Goal: Task Accomplishment & Management: Manage account settings

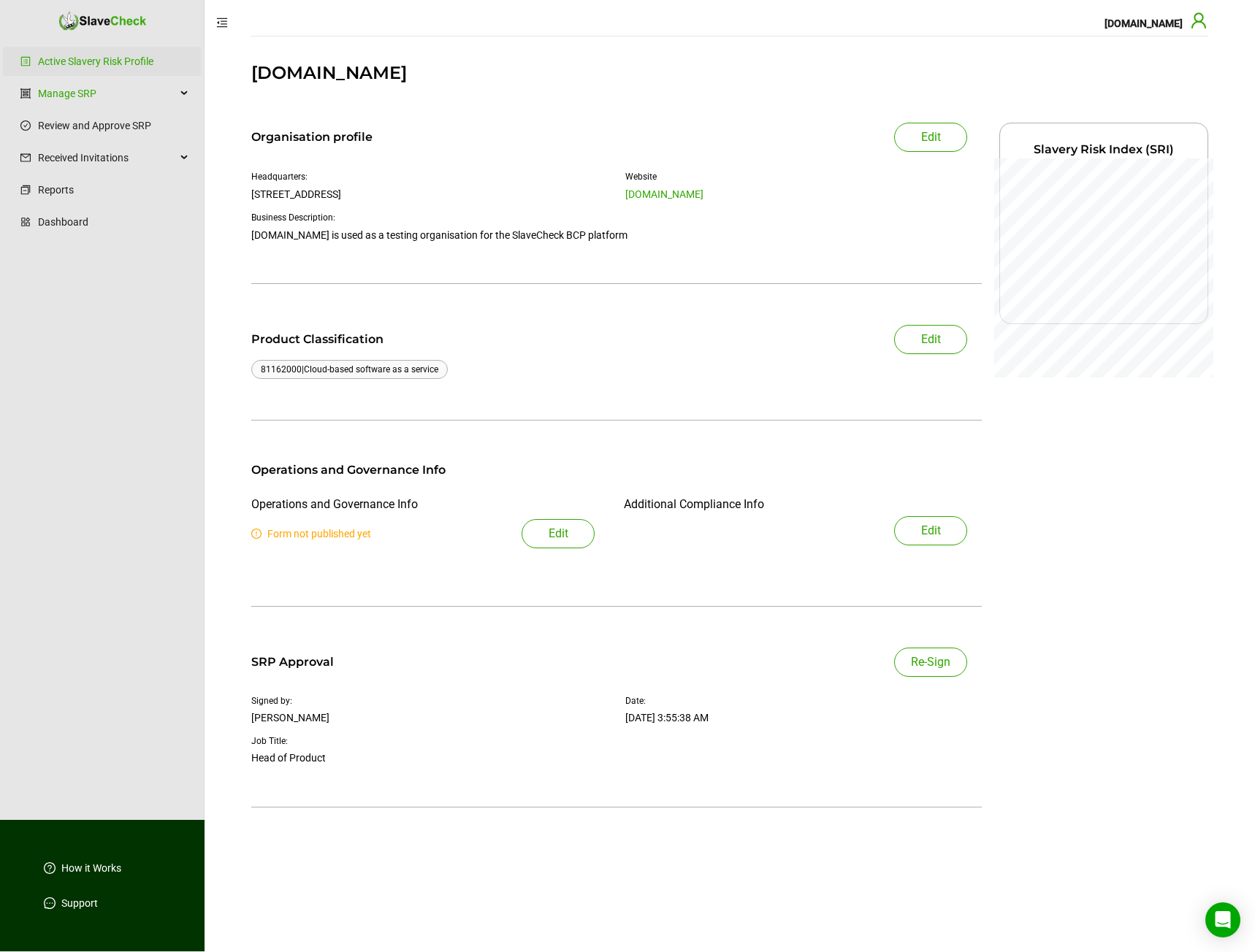
click at [1201, 25] on icon "user" at bounding box center [1198, 20] width 17 height 17
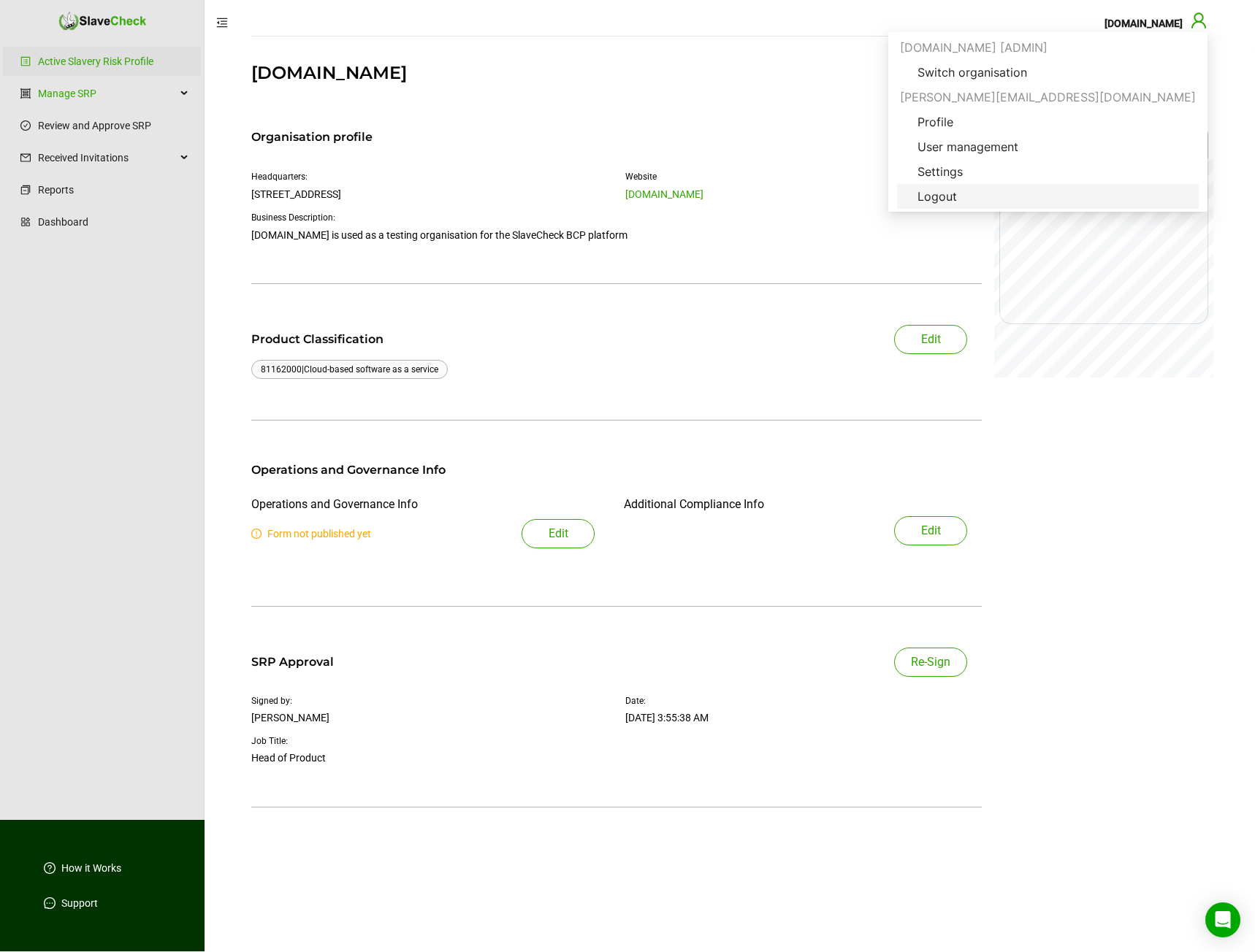
click at [1131, 193] on span "Logout" at bounding box center [1048, 195] width 284 height 17
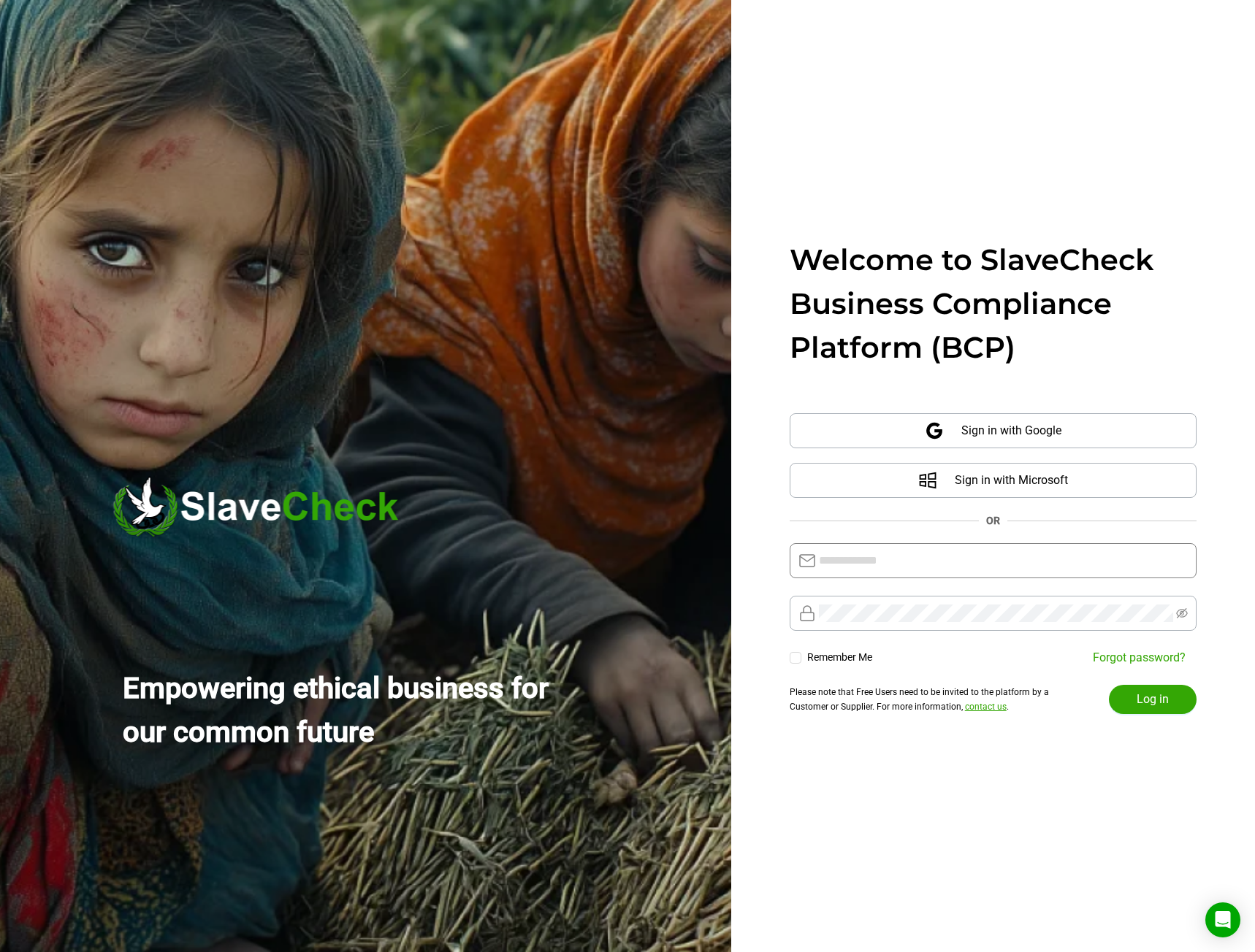
click at [859, 546] on span at bounding box center [992, 561] width 407 height 35
click at [866, 565] on input "text" at bounding box center [1003, 560] width 369 height 17
type input "**********"
click at [1172, 709] on button "Log in" at bounding box center [1152, 699] width 87 height 29
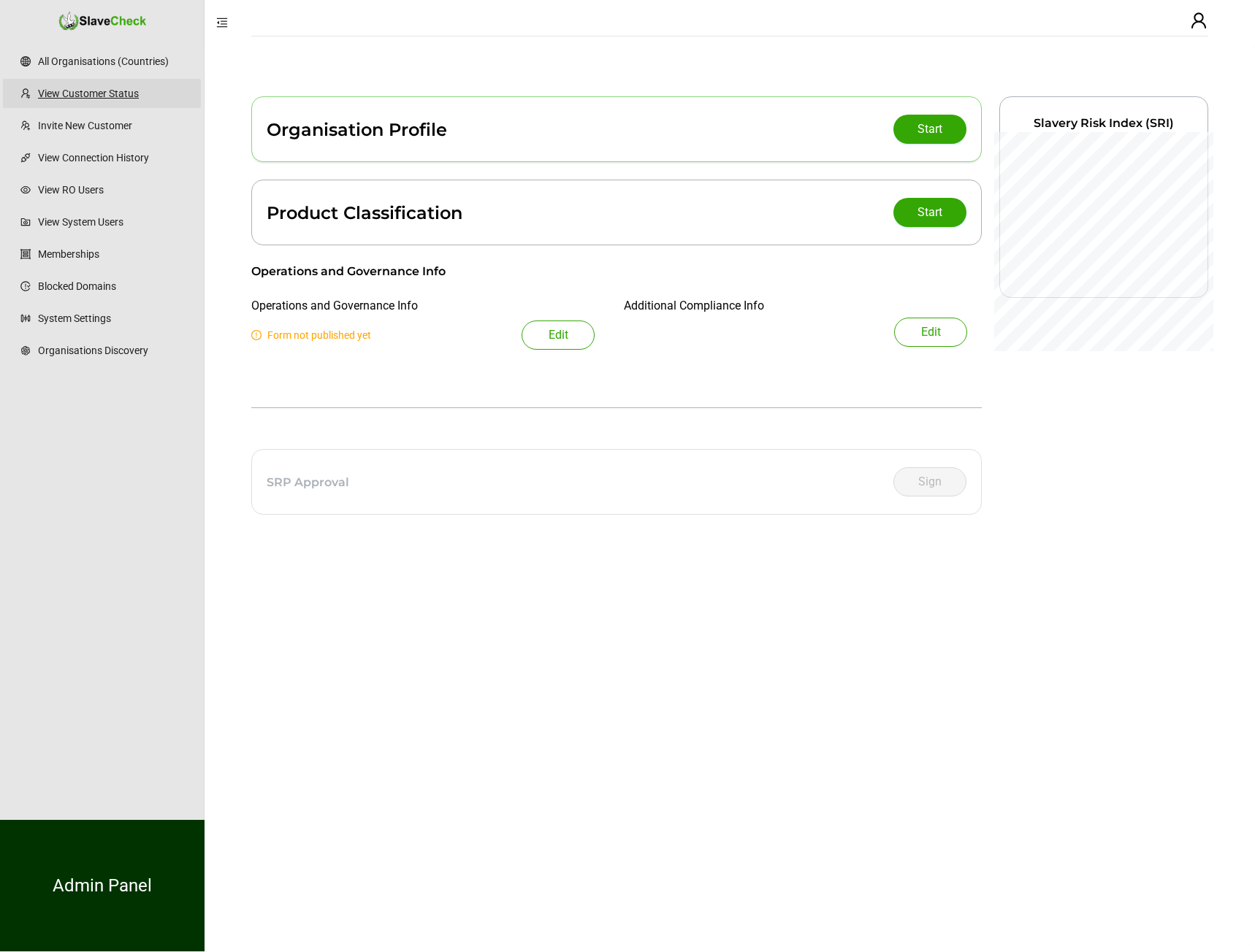
click at [116, 94] on link "View Customer Status" at bounding box center [114, 94] width 151 height 29
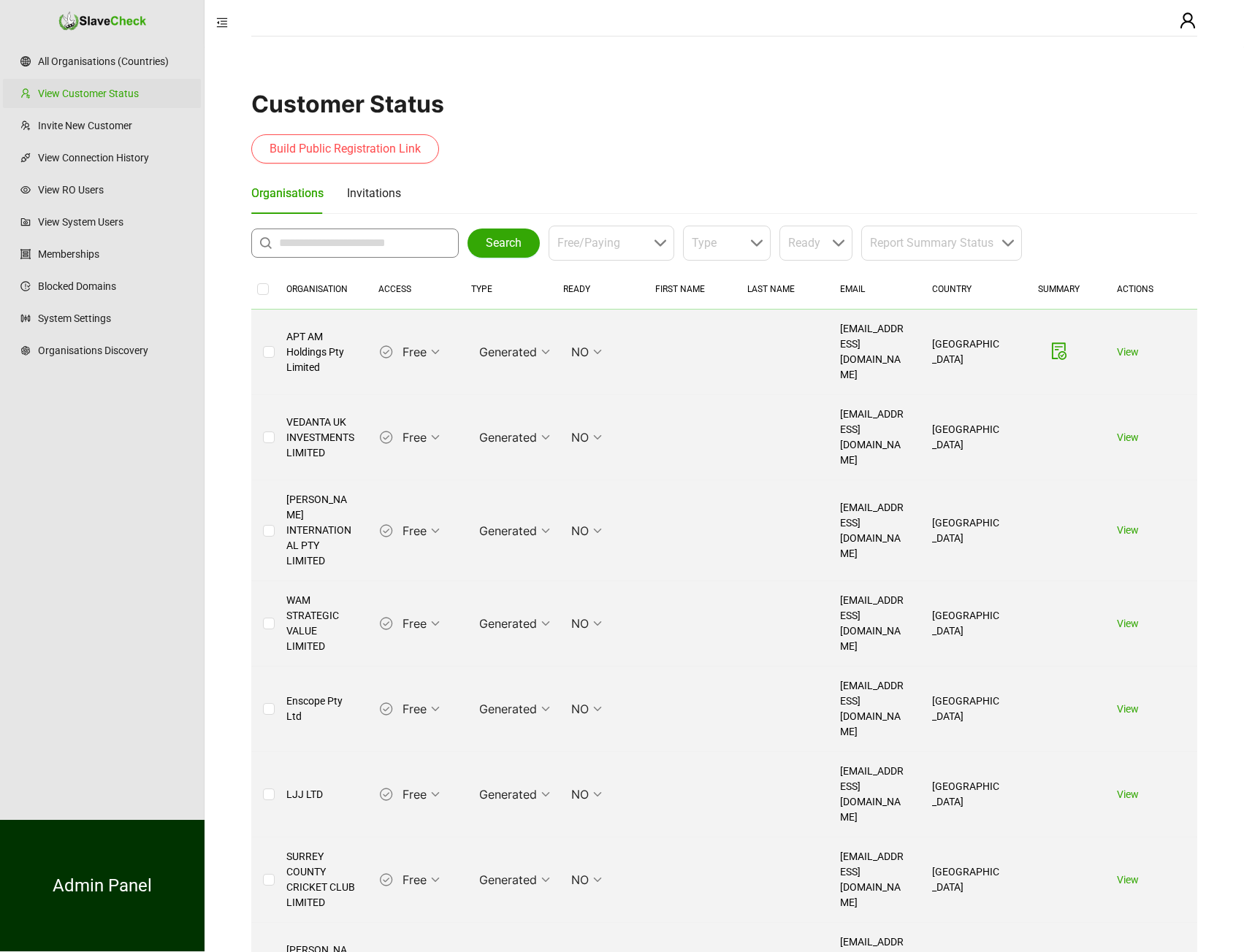
click at [334, 243] on input "text" at bounding box center [358, 243] width 159 height 17
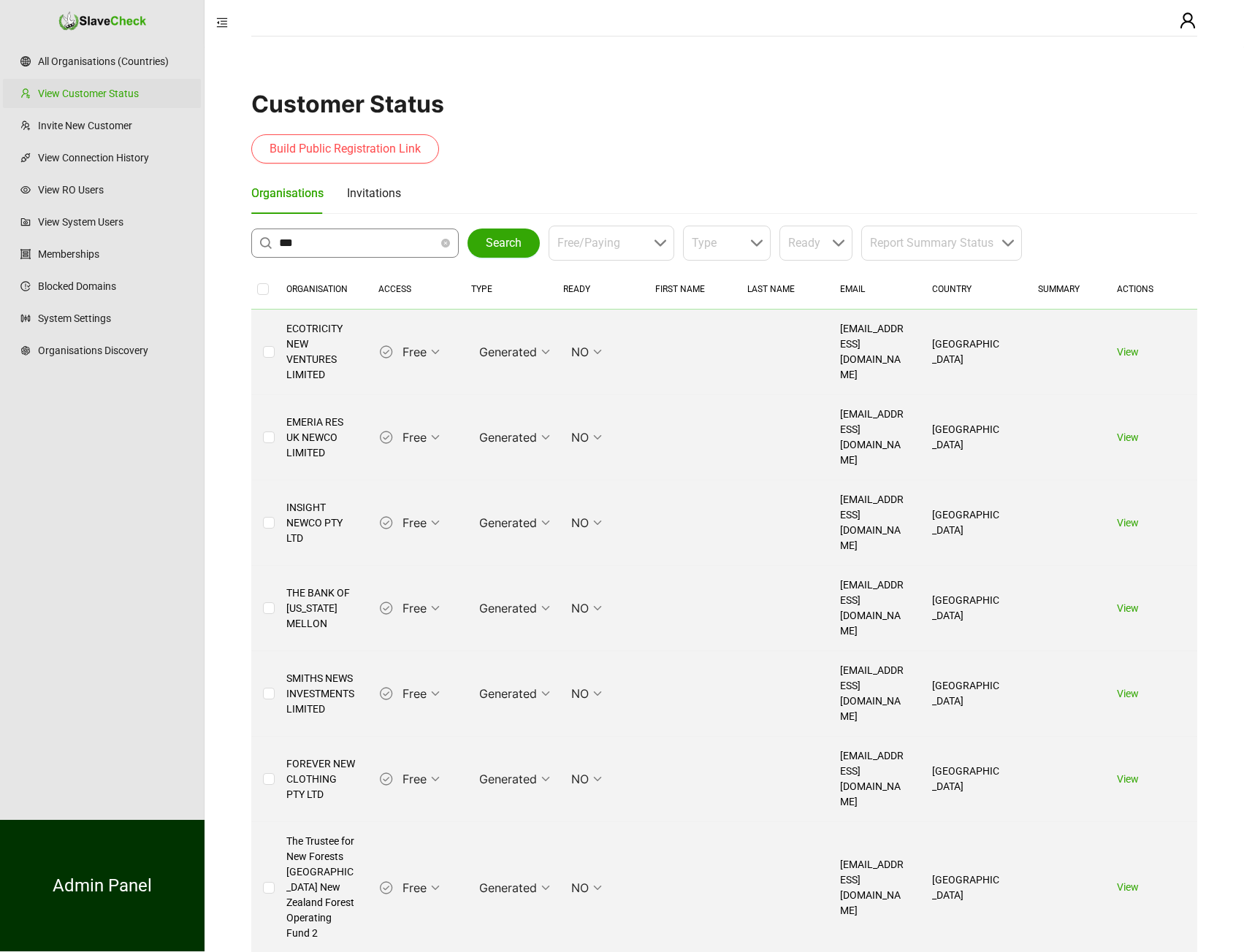
click at [331, 241] on input "***" at bounding box center [358, 243] width 159 height 17
type input "**********"
click at [499, 235] on span "Search" at bounding box center [503, 243] width 35 height 17
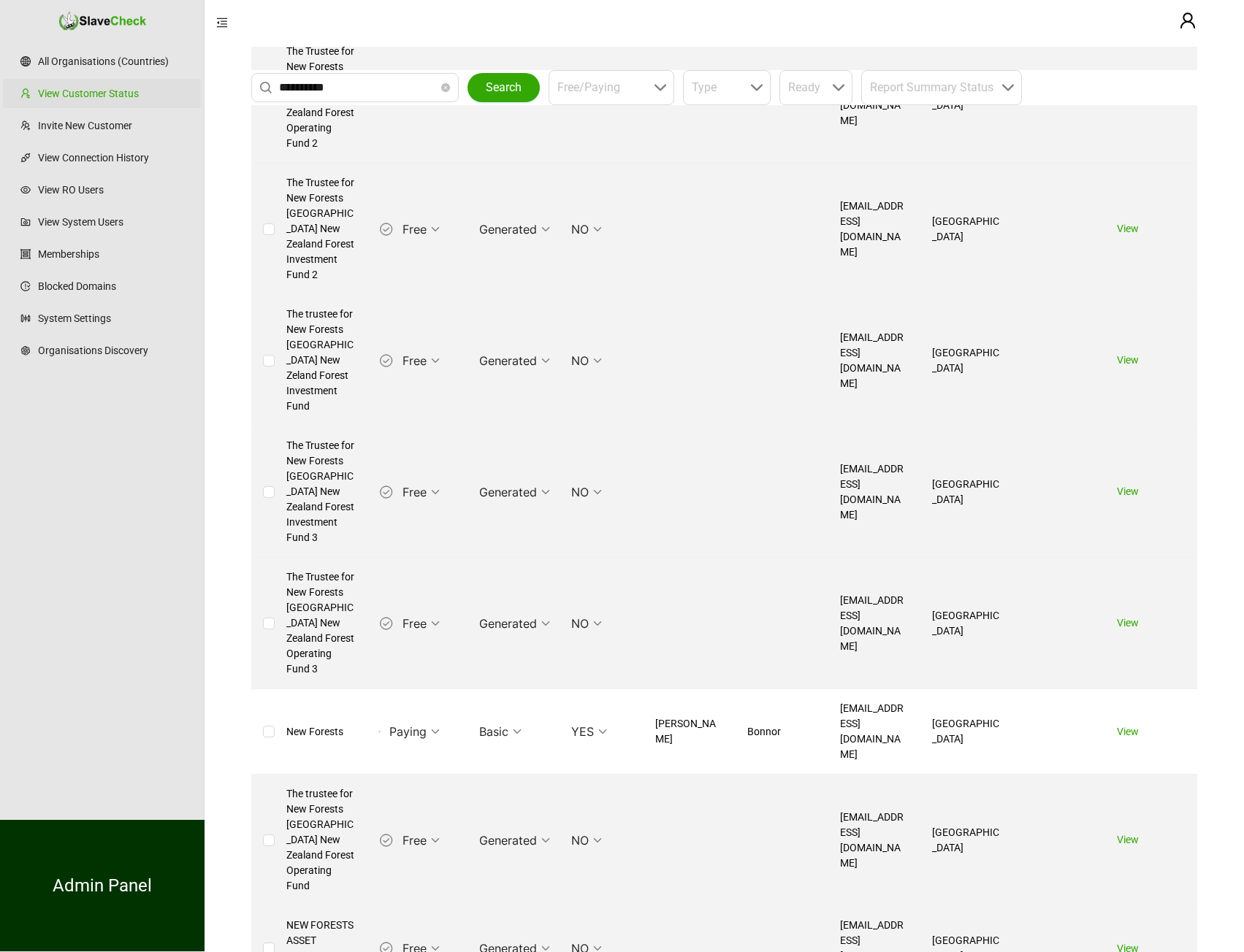
scroll to position [292, 0]
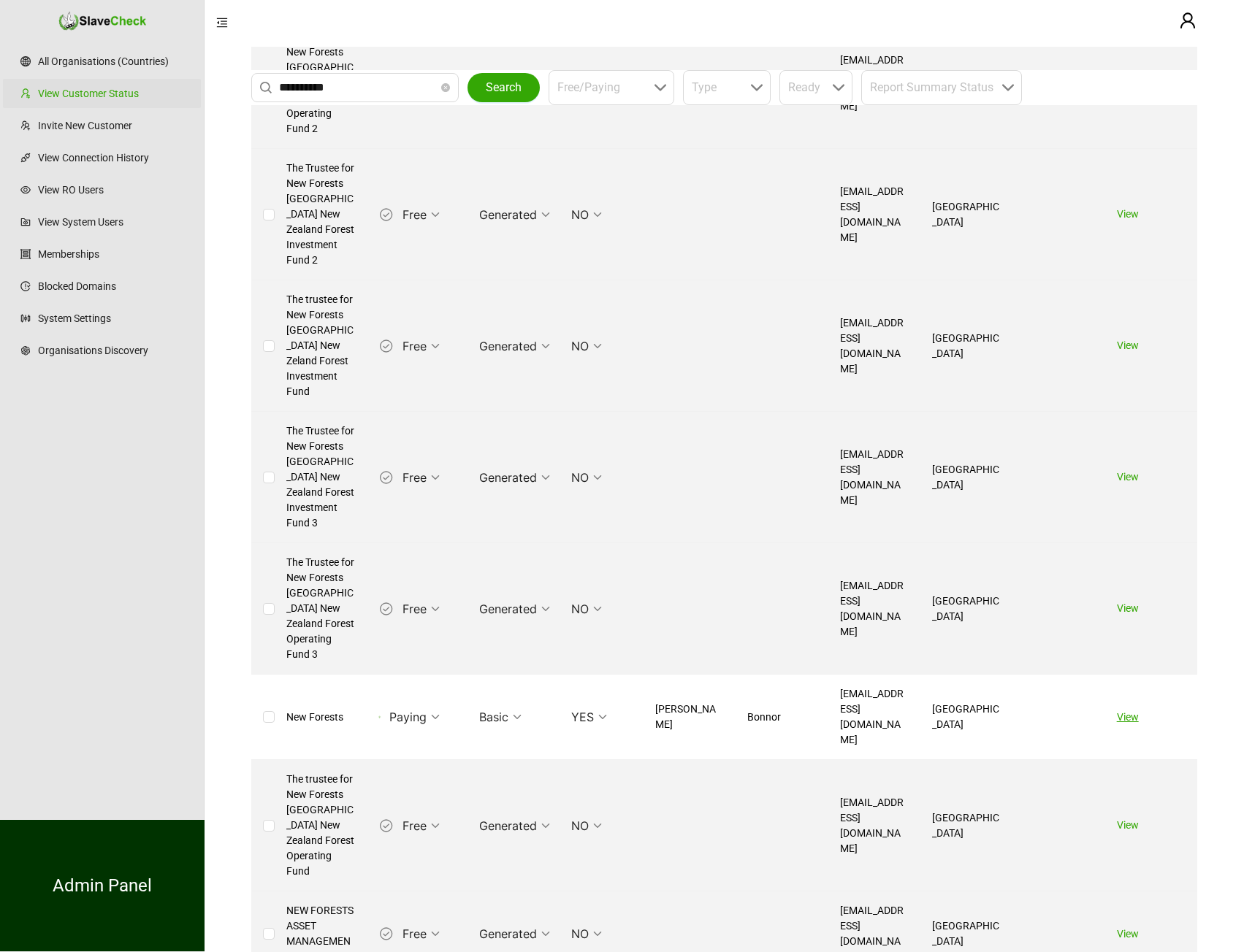
click at [1129, 711] on link "View" at bounding box center [1128, 717] width 22 height 12
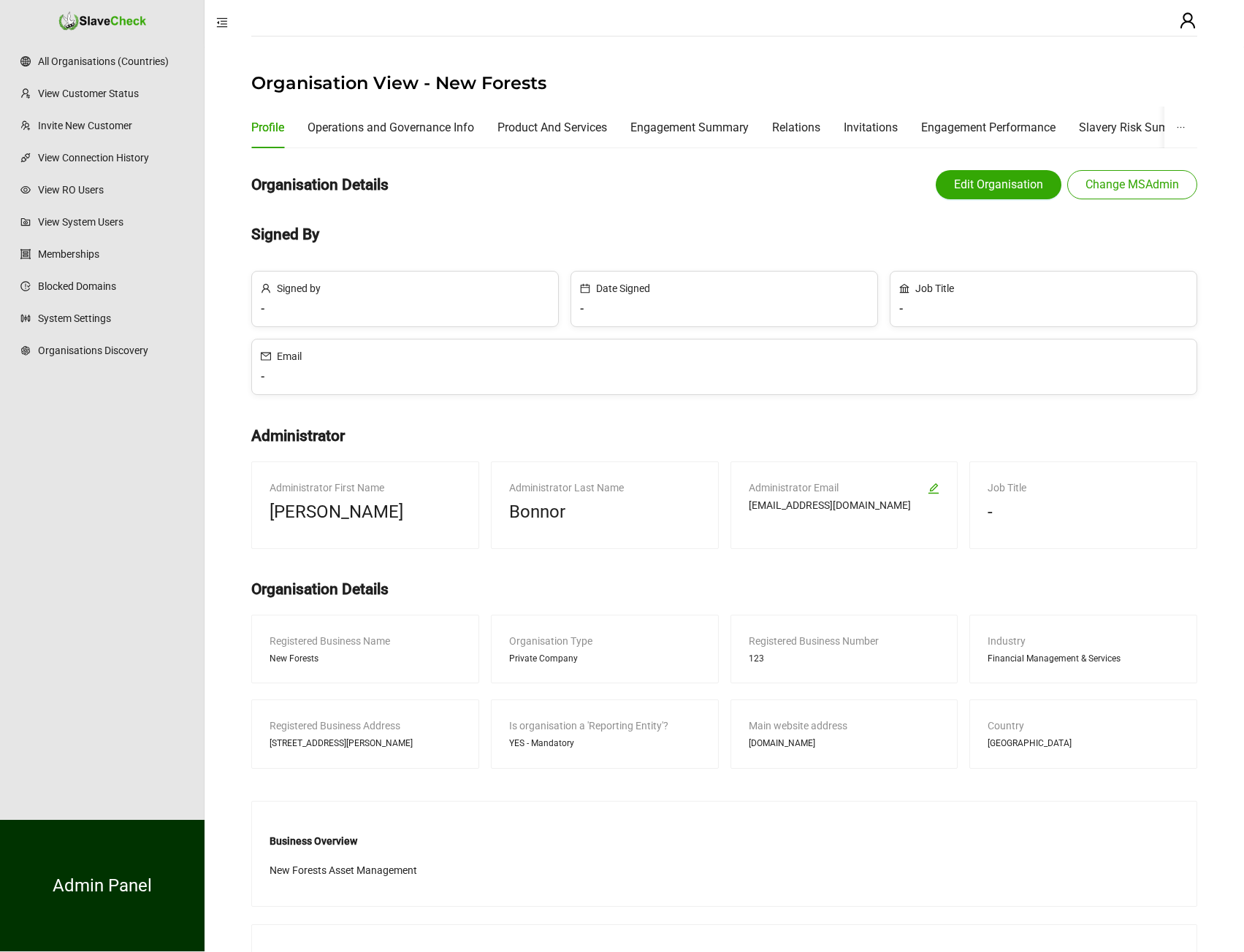
click at [612, 184] on div "Organisation Details Edit Organisation Change MSAdmin" at bounding box center [724, 185] width 946 height 50
click at [609, 185] on div "Organisation Details Edit Organisation Change MSAdmin" at bounding box center [724, 185] width 946 height 50
click at [52, 90] on link "View Customer Status" at bounding box center [114, 94] width 151 height 29
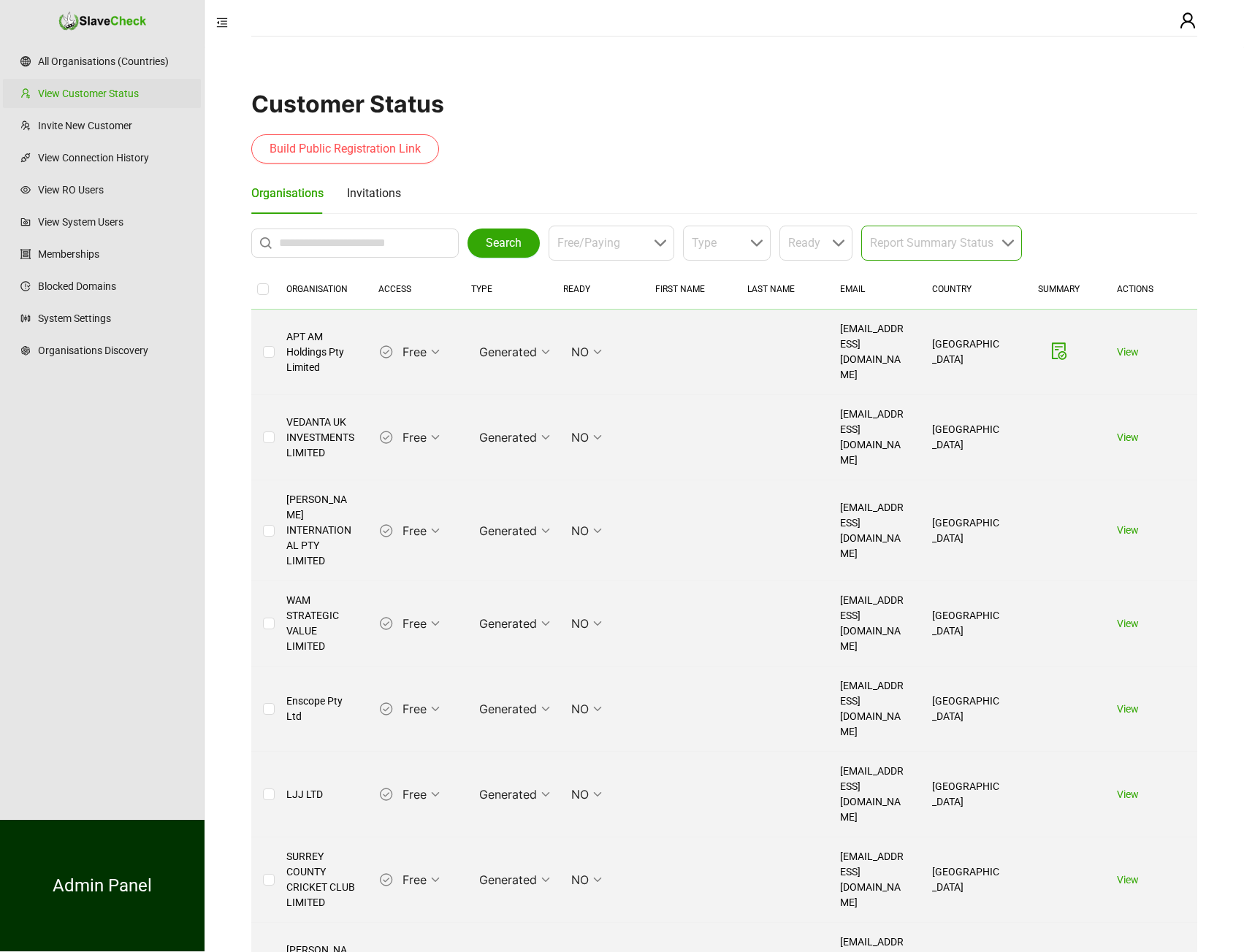
click at [963, 235] on input "search" at bounding box center [938, 243] width 135 height 34
click at [711, 244] on input "search" at bounding box center [722, 243] width 61 height 34
click at [792, 246] on input "search" at bounding box center [811, 243] width 46 height 34
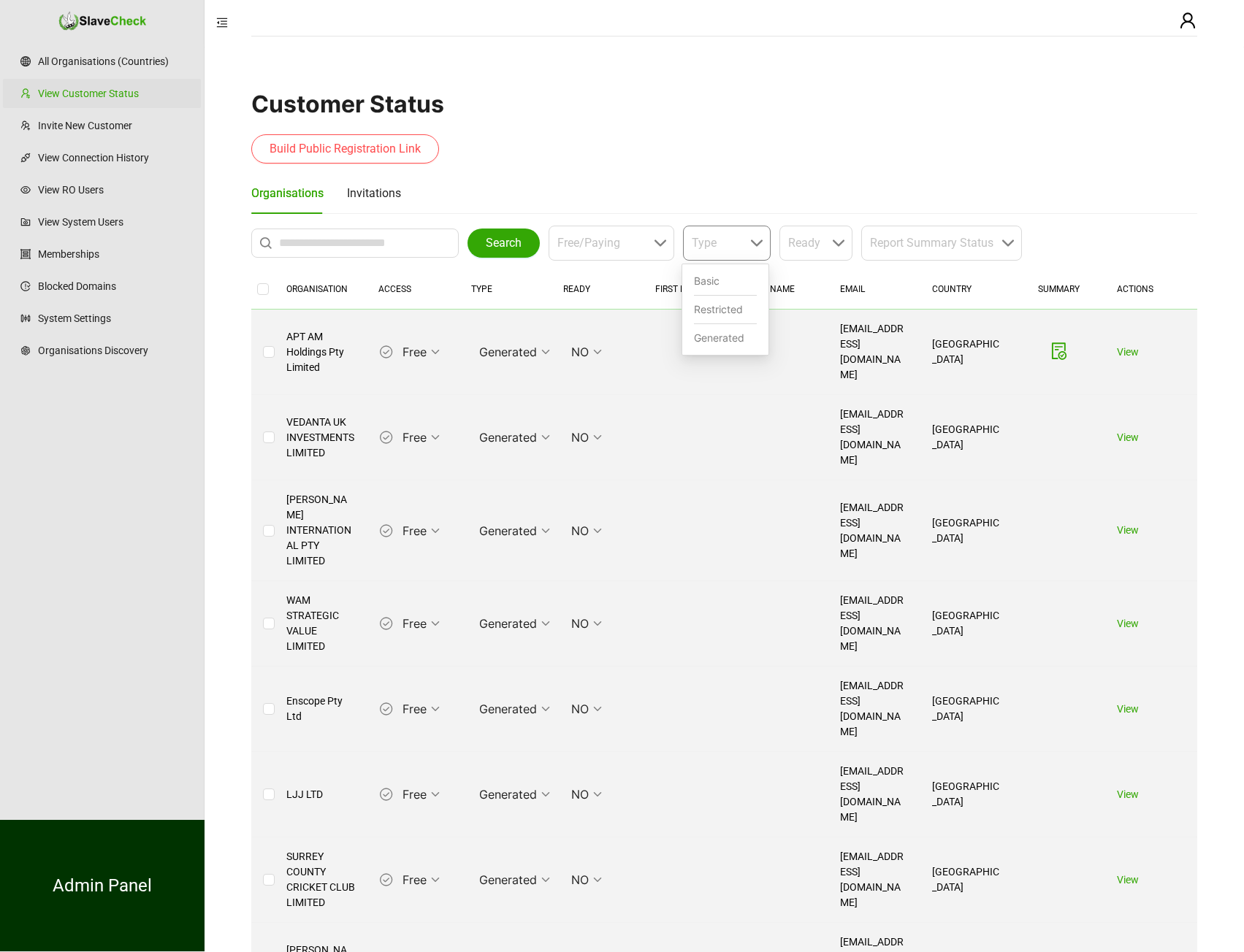
click at [730, 243] on input "search" at bounding box center [722, 243] width 61 height 34
click at [727, 277] on div "Basic" at bounding box center [725, 281] width 63 height 28
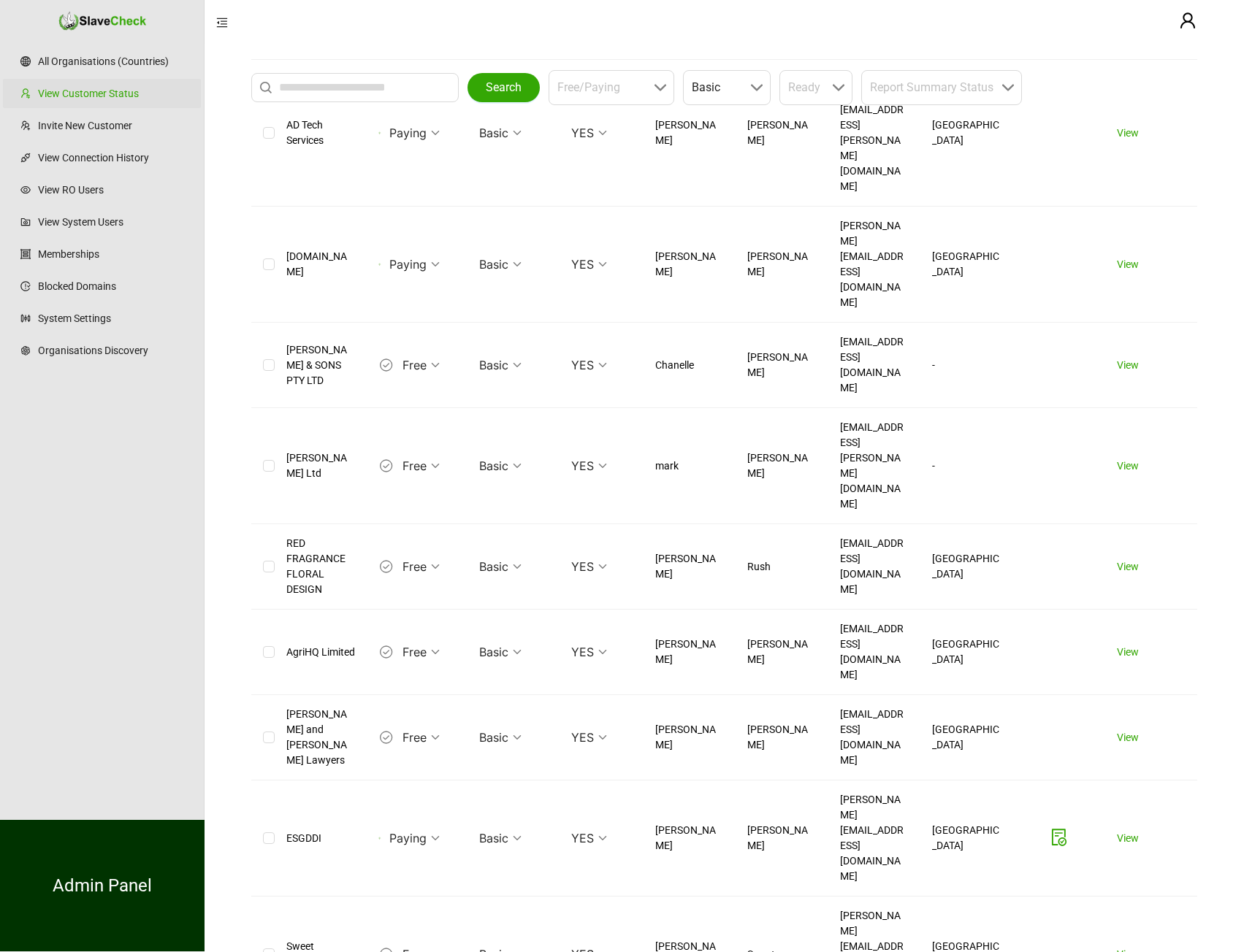
scroll to position [5985, 0]
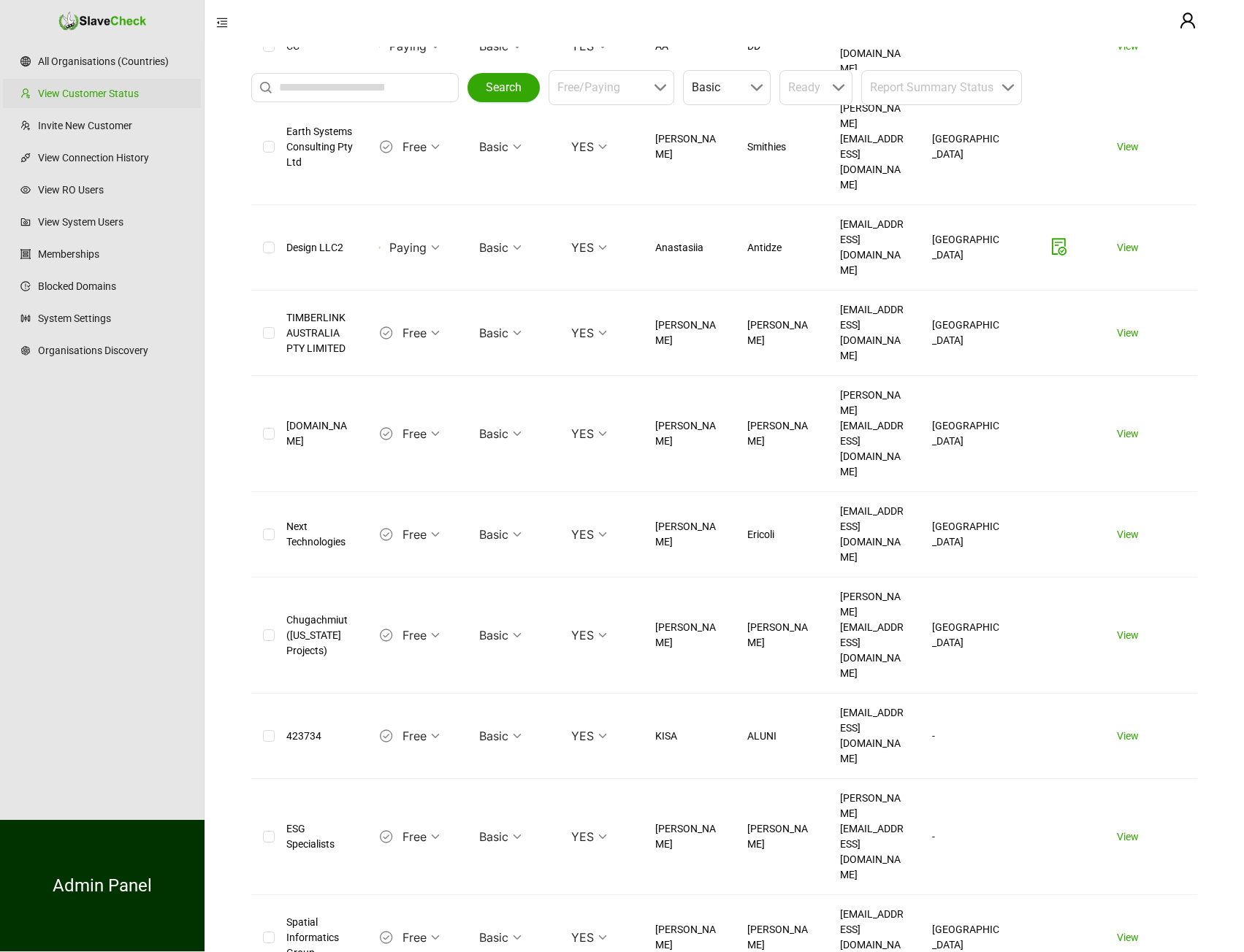
scroll to position [1936, 0]
